Goal: Information Seeking & Learning: Learn about a topic

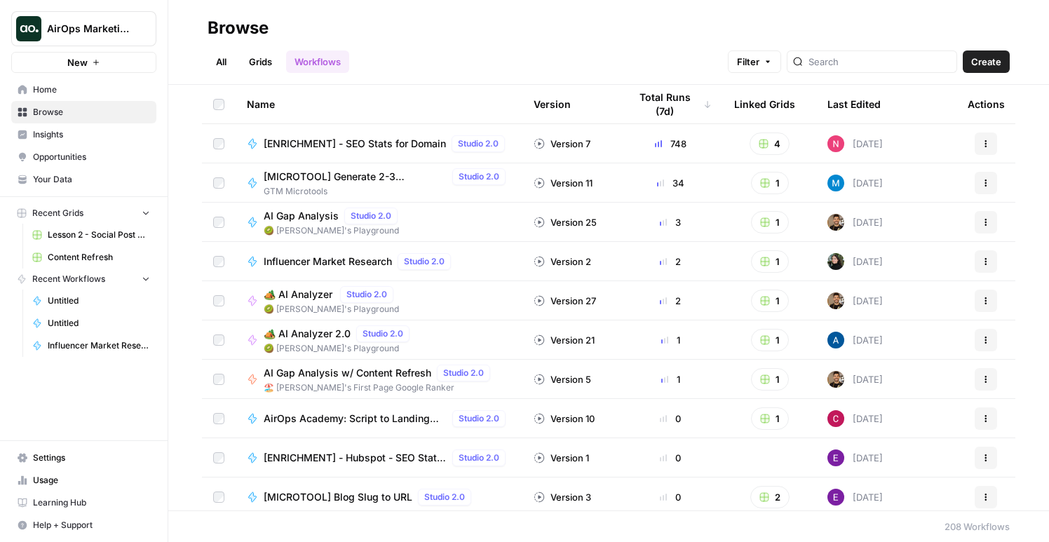
click at [53, 160] on span "Opportunities" at bounding box center [91, 157] width 117 height 13
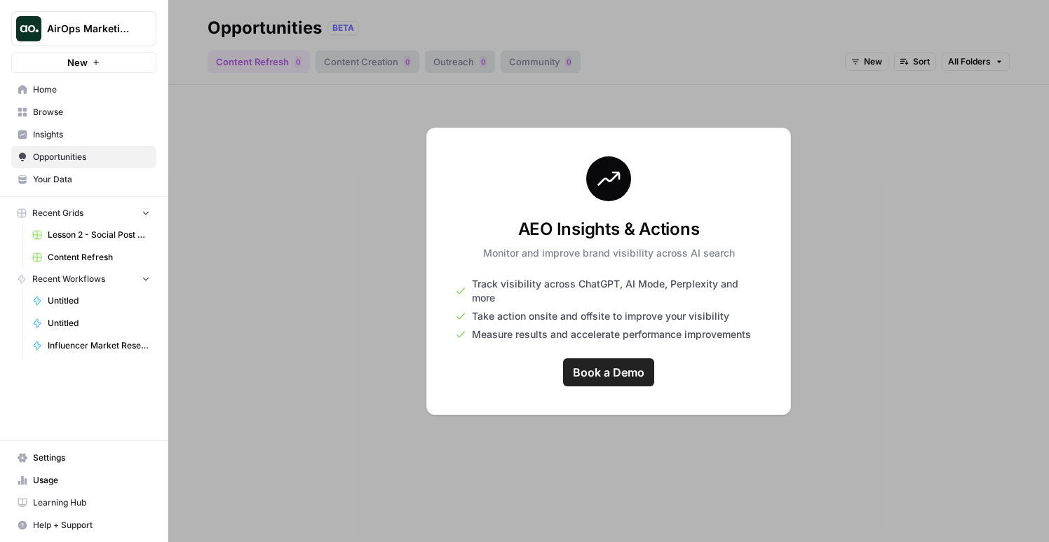
click at [102, 19] on button "AirOps Marketing" at bounding box center [83, 28] width 145 height 35
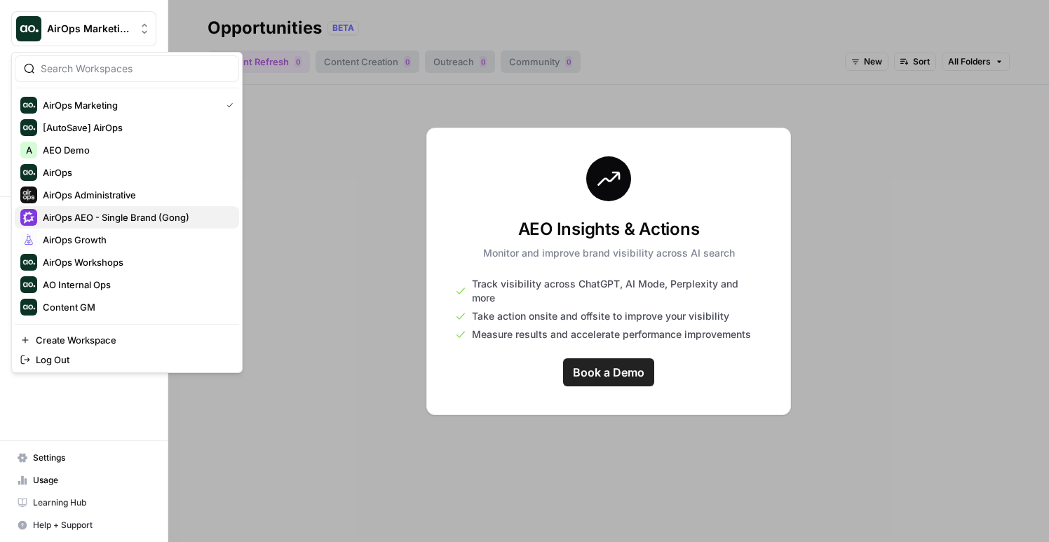
click at [159, 216] on span "AirOps AEO - Single Brand (Gong)" at bounding box center [135, 217] width 185 height 14
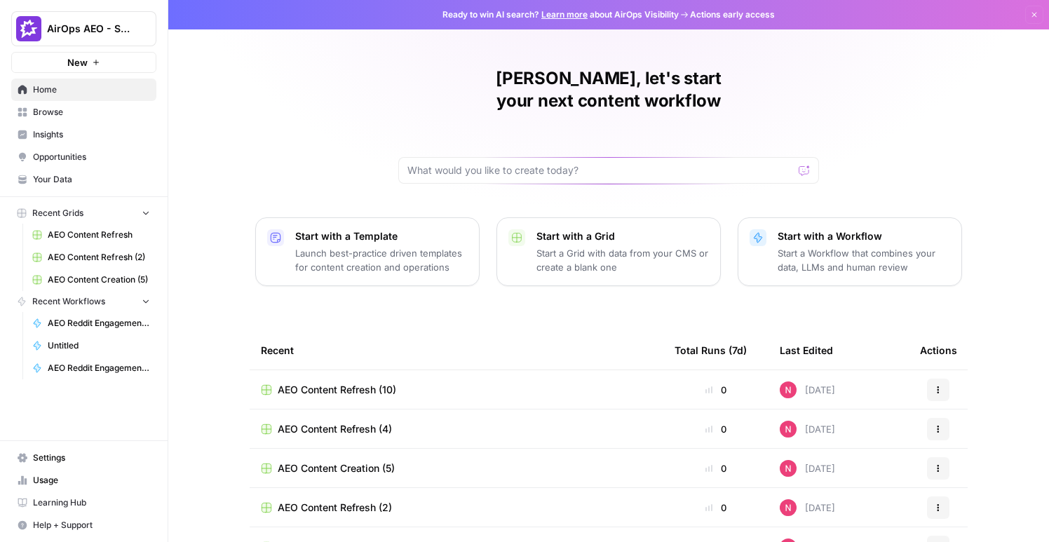
click at [76, 128] on span "Insights" at bounding box center [91, 134] width 117 height 13
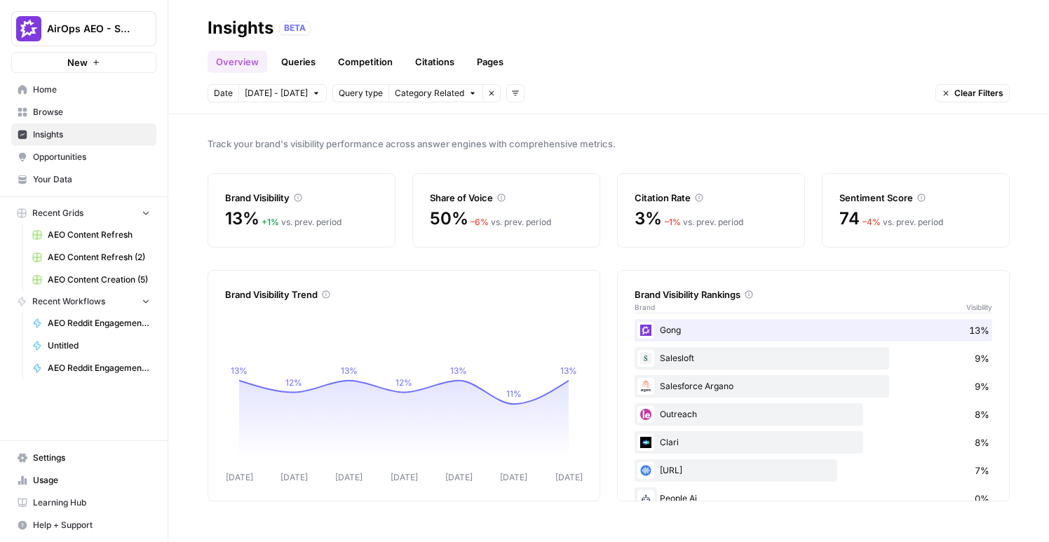
click at [494, 58] on link "Pages" at bounding box center [490, 62] width 43 height 22
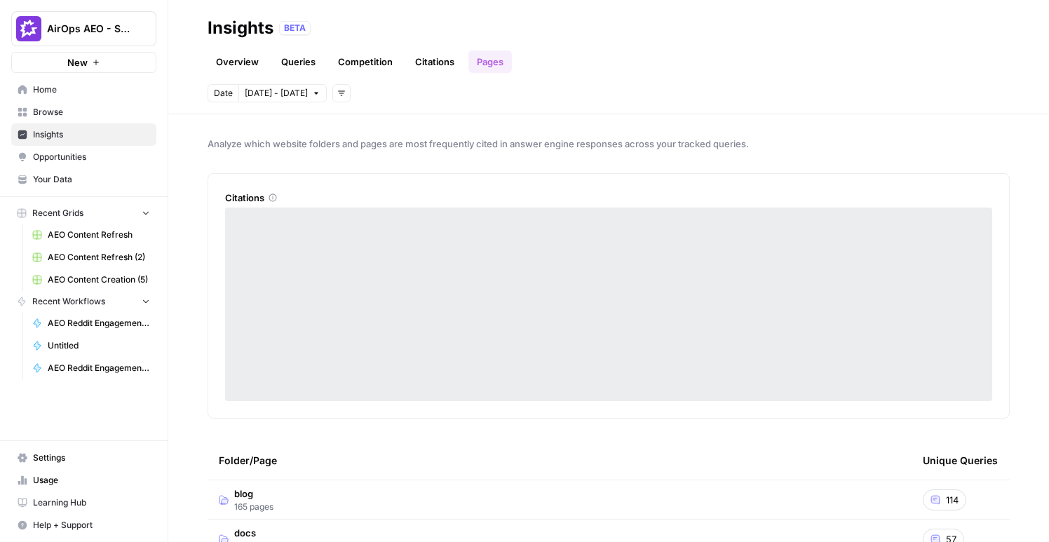
click at [299, 65] on link "Queries" at bounding box center [298, 62] width 51 height 22
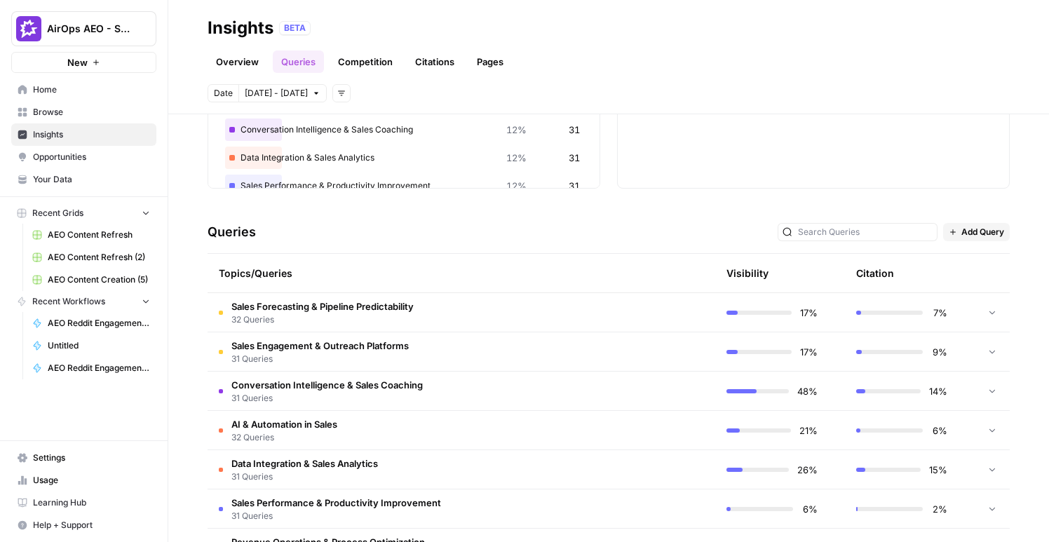
scroll to position [211, 0]
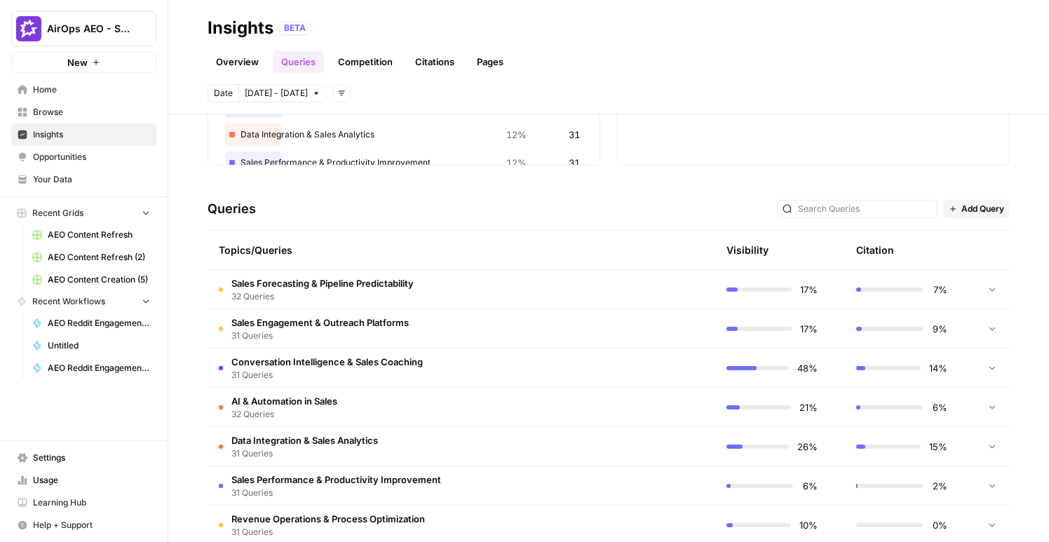
click at [316, 288] on span "Sales Forecasting & Pipeline Predictability" at bounding box center [322, 283] width 182 height 14
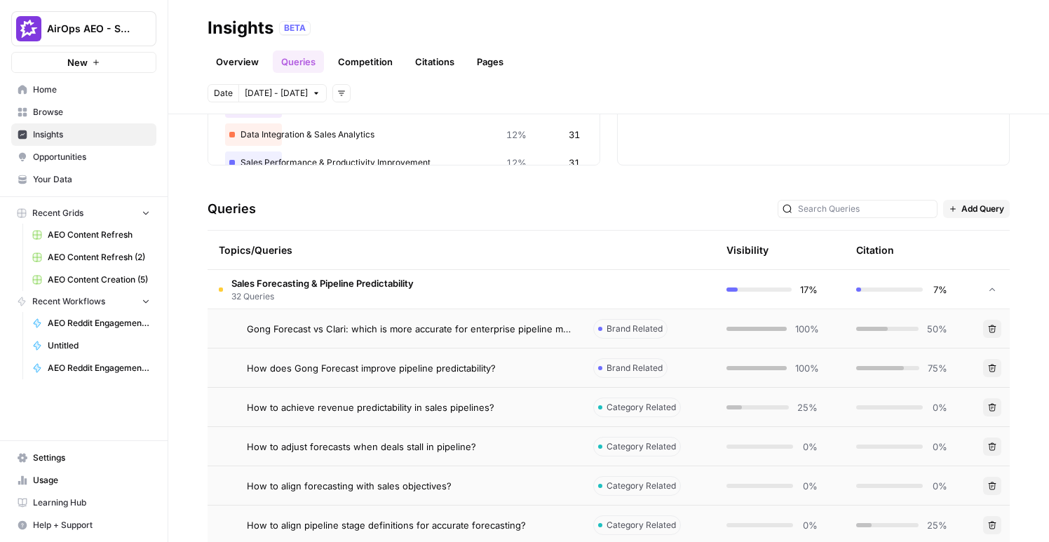
scroll to position [348, 0]
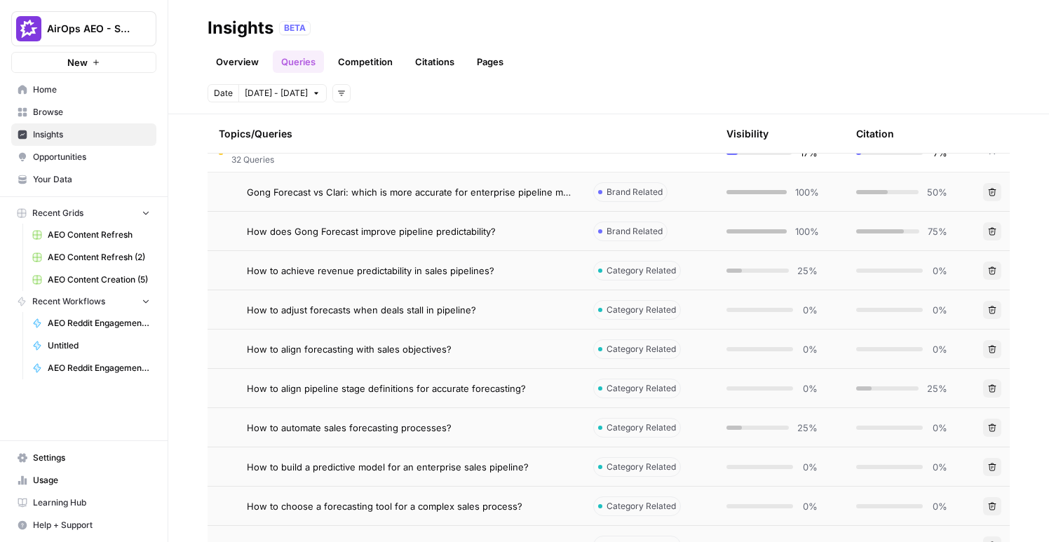
click at [234, 64] on link "Overview" at bounding box center [238, 62] width 60 height 22
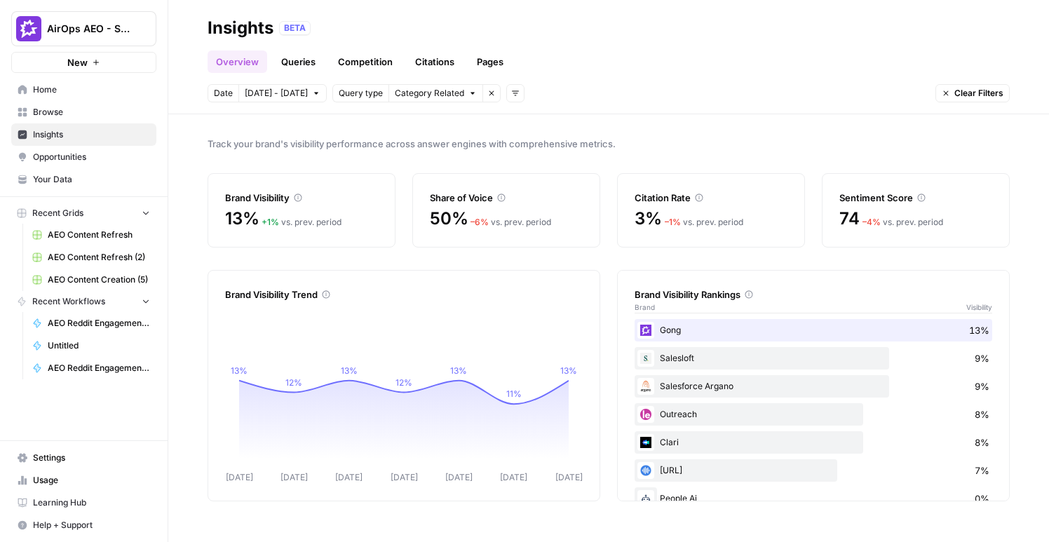
click at [284, 58] on link "Queries" at bounding box center [298, 62] width 51 height 22
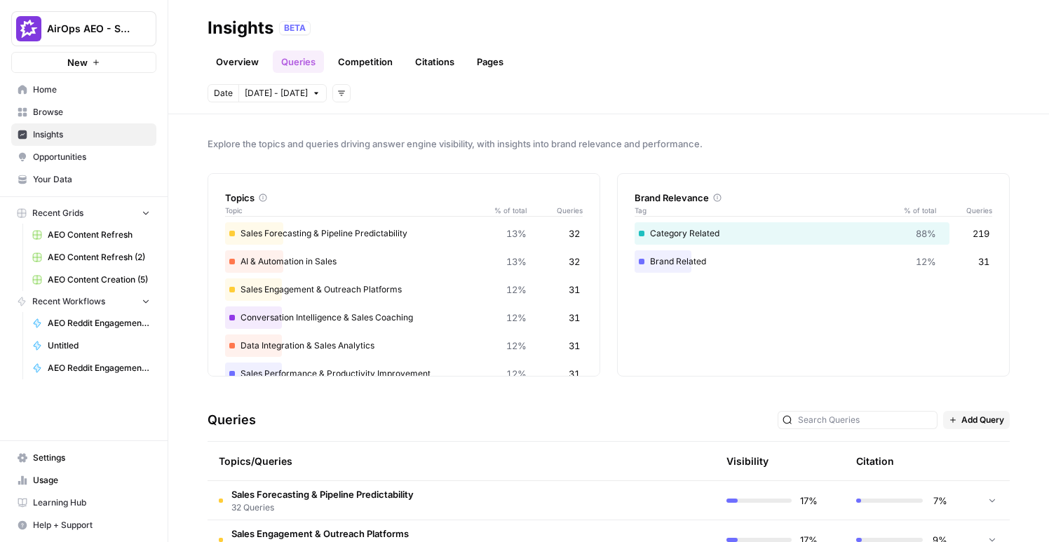
click at [382, 63] on link "Competition" at bounding box center [366, 62] width 72 height 22
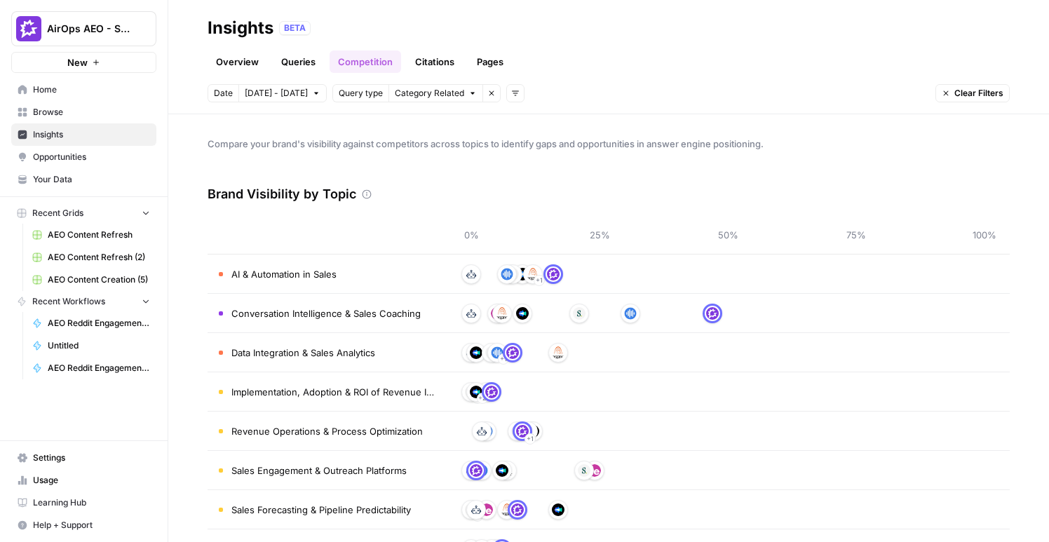
click at [417, 63] on link "Citations" at bounding box center [435, 62] width 56 height 22
